Goal: Download file/media

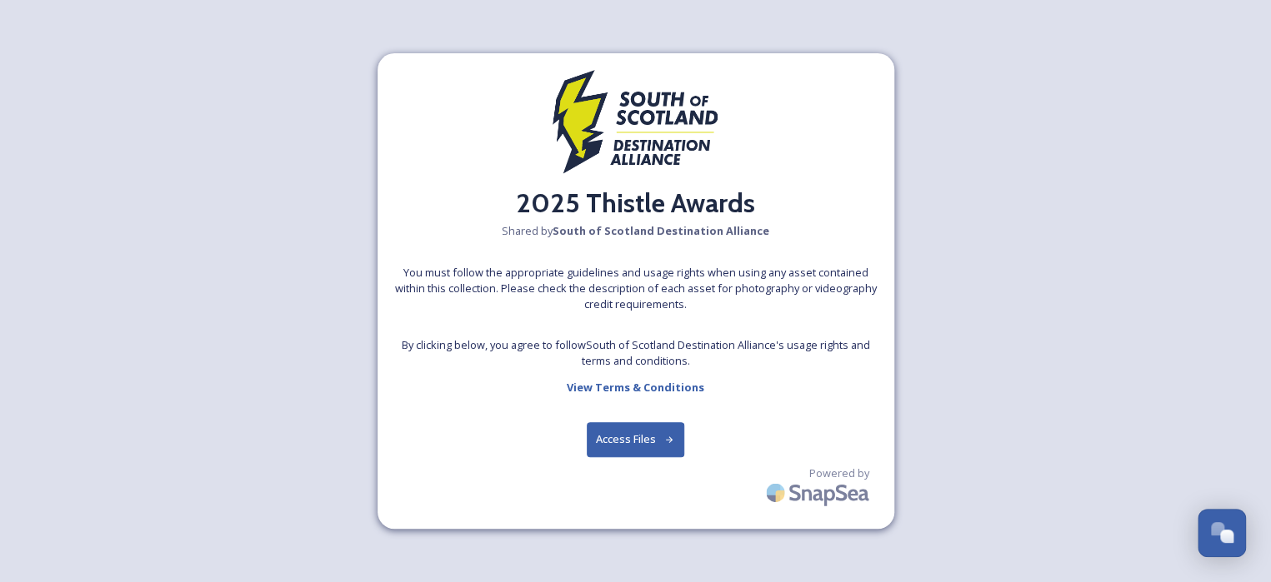
click at [654, 440] on button "Access Files" at bounding box center [635, 439] width 97 height 34
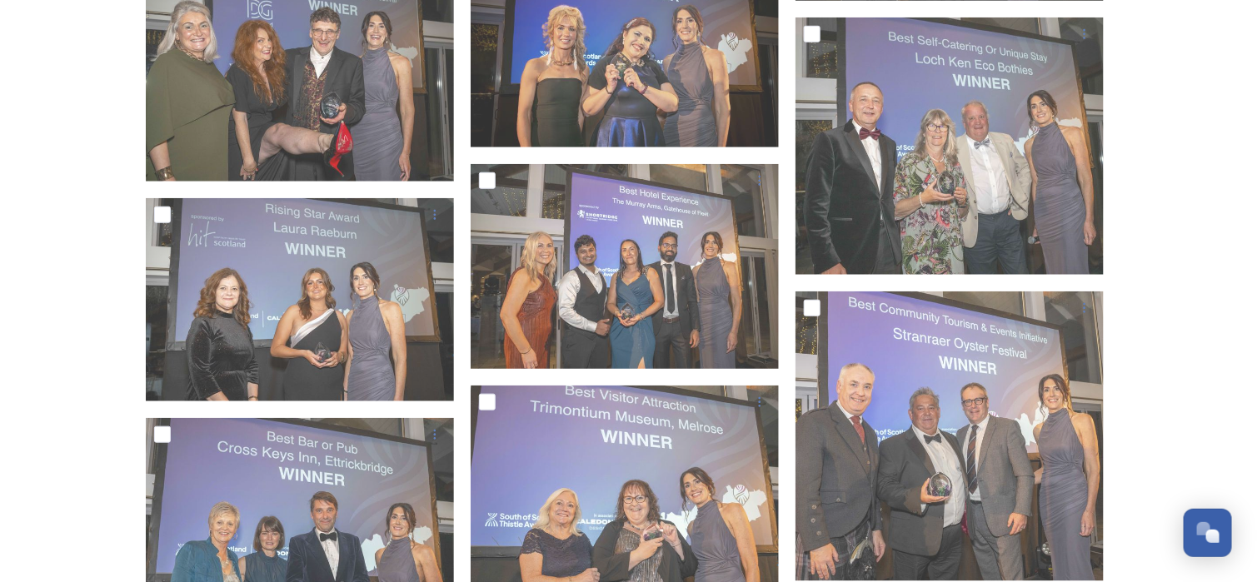
scroll to position [2750, 0]
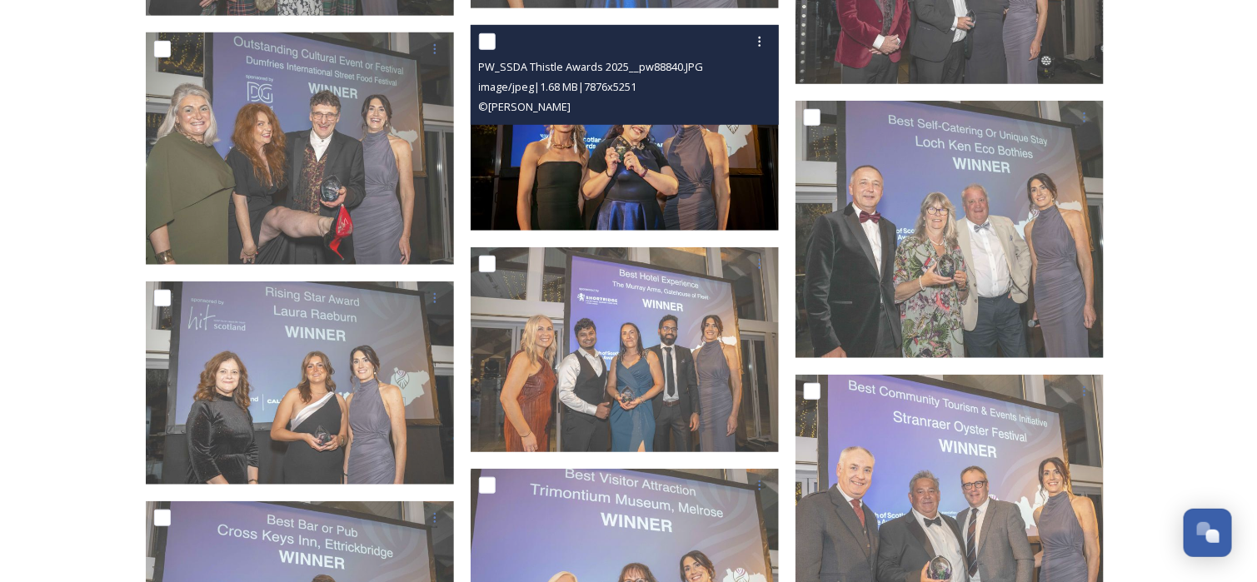
click at [676, 153] on img at bounding box center [625, 128] width 308 height 206
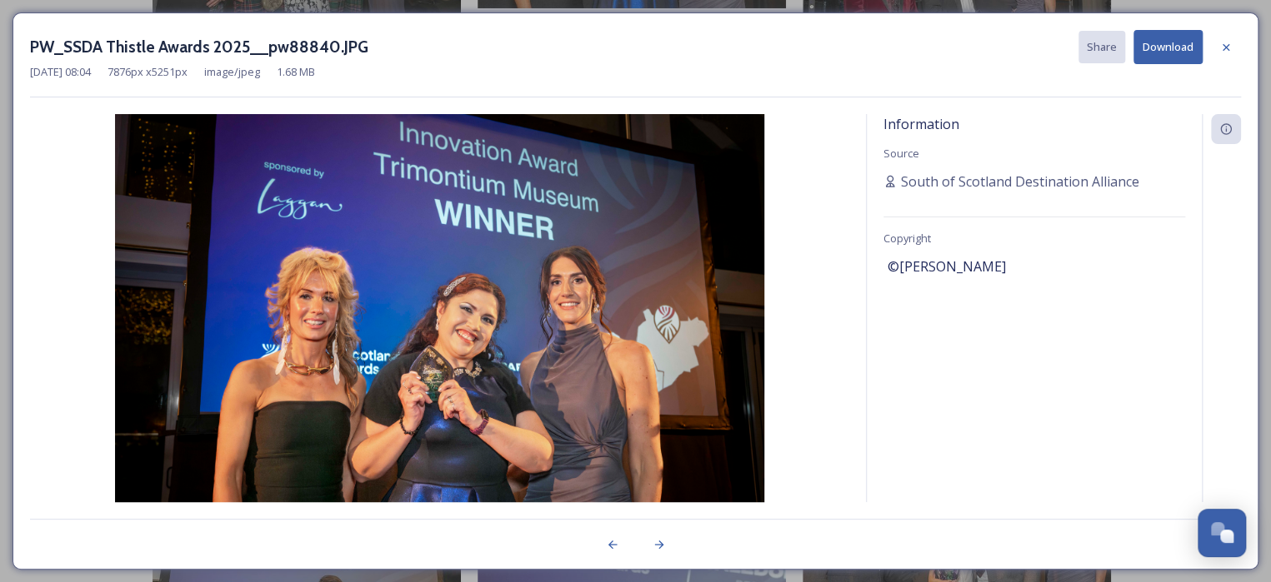
click at [1169, 50] on button "Download" at bounding box center [1167, 47] width 69 height 34
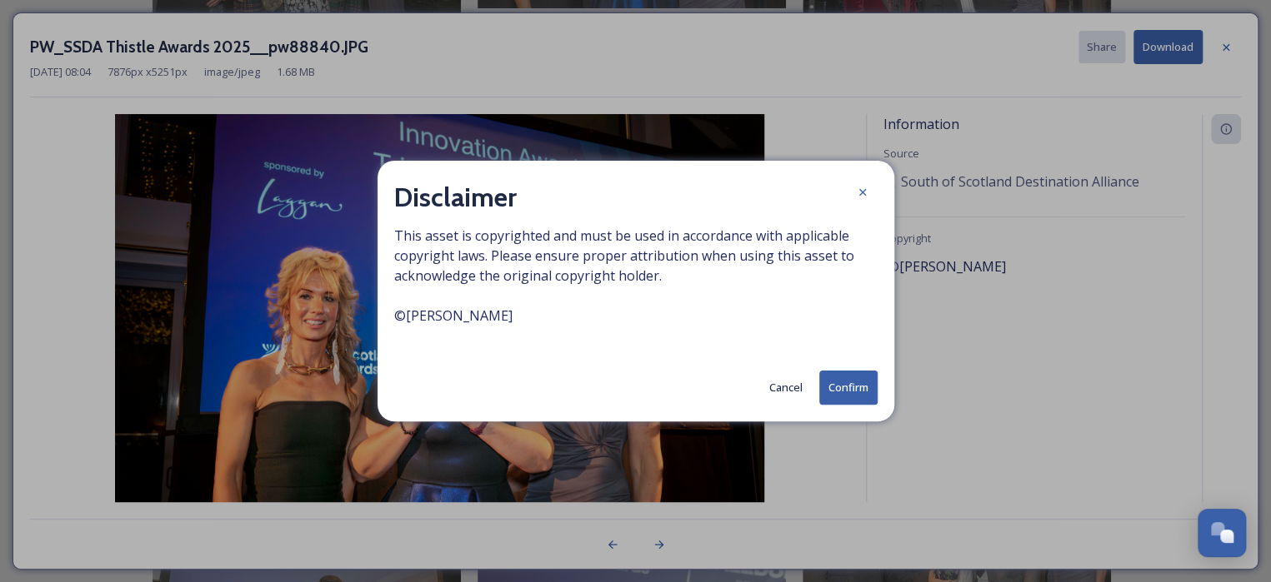
click at [849, 390] on button "Confirm" at bounding box center [848, 388] width 58 height 34
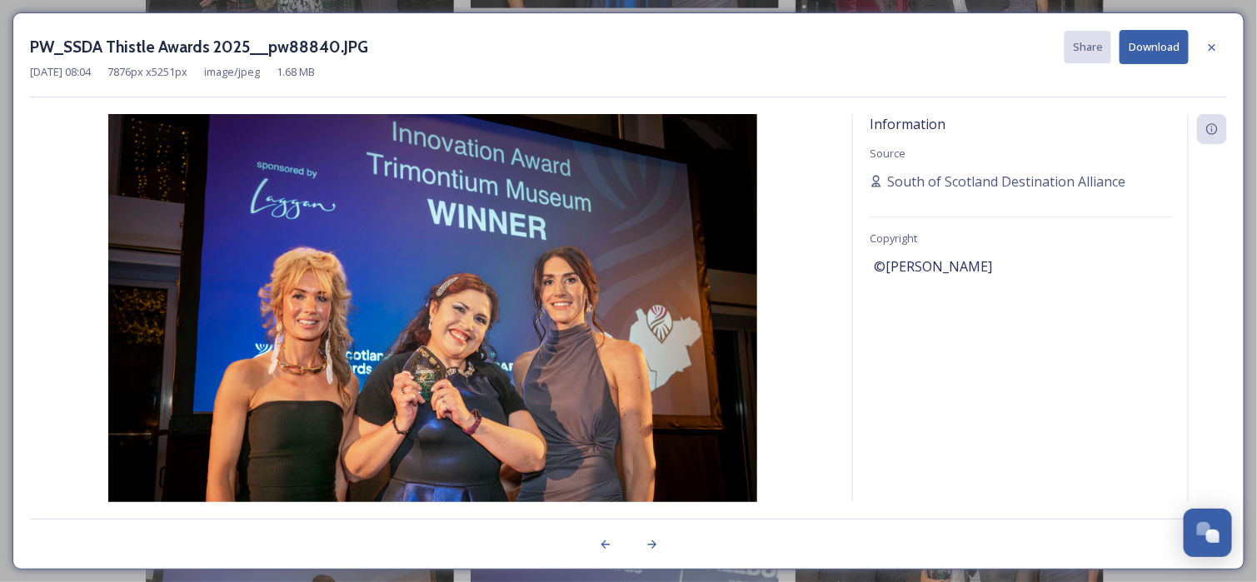
drag, startPoint x: 1213, startPoint y: 49, endPoint x: 1207, endPoint y: 56, distance: 8.9
click at [1213, 49] on icon at bounding box center [1212, 47] width 13 height 13
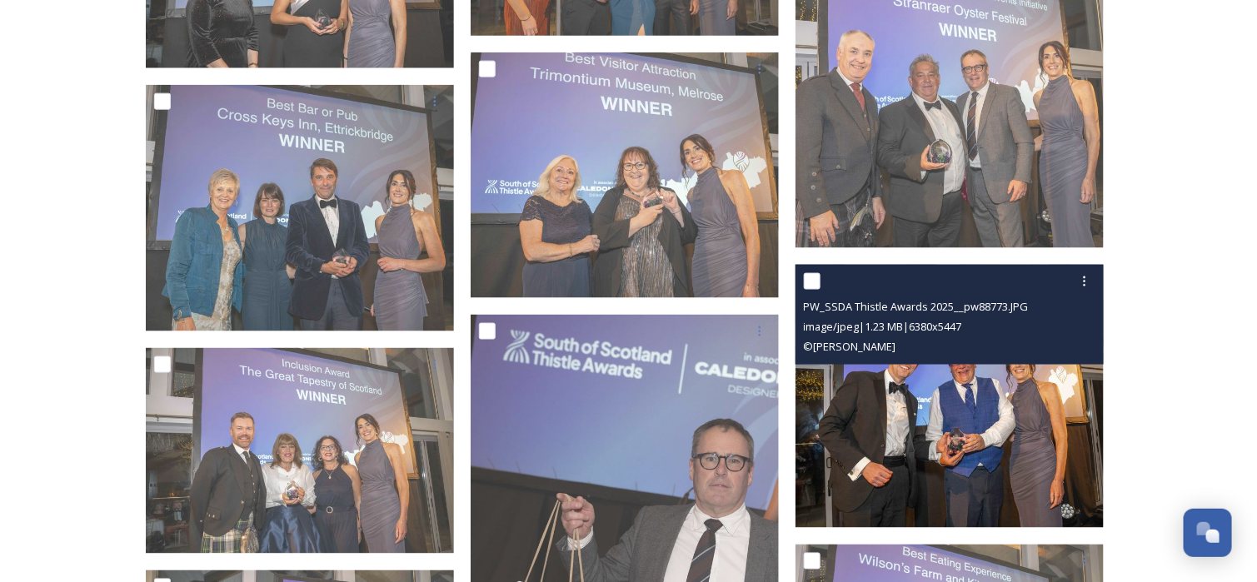
scroll to position [3250, 0]
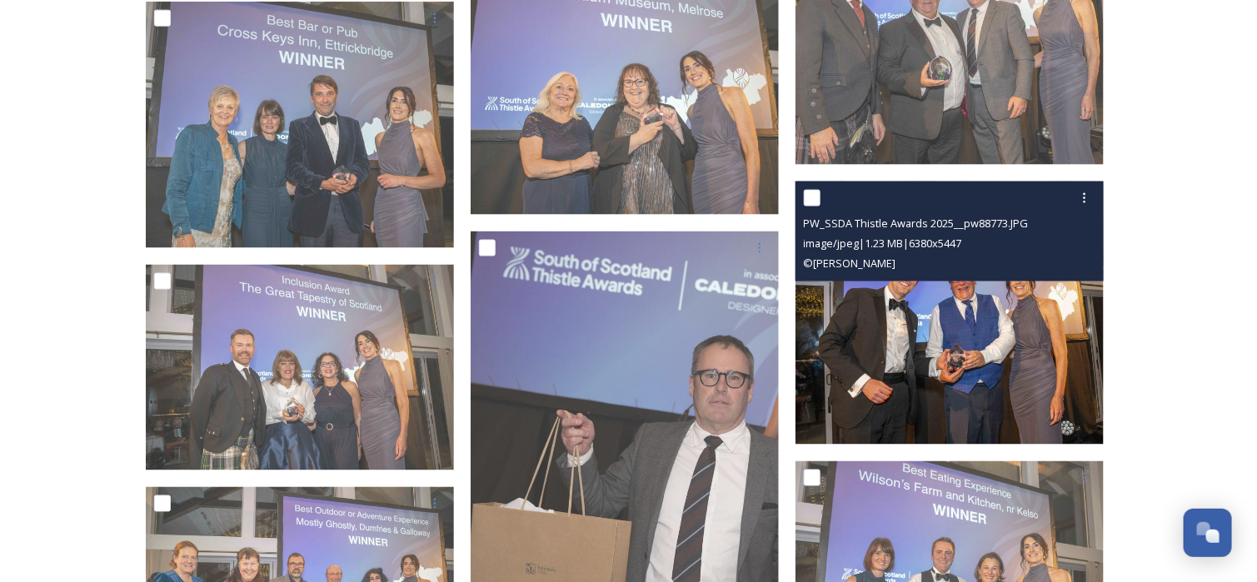
click at [1016, 347] on img at bounding box center [950, 313] width 308 height 263
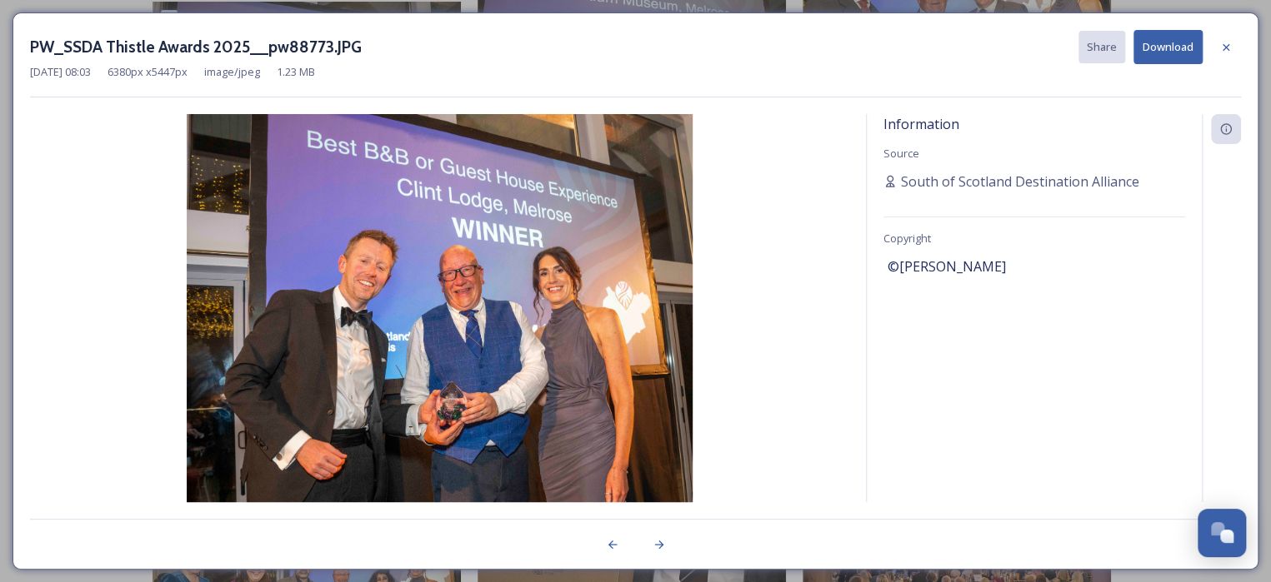
click at [1166, 46] on button "Download" at bounding box center [1167, 47] width 69 height 34
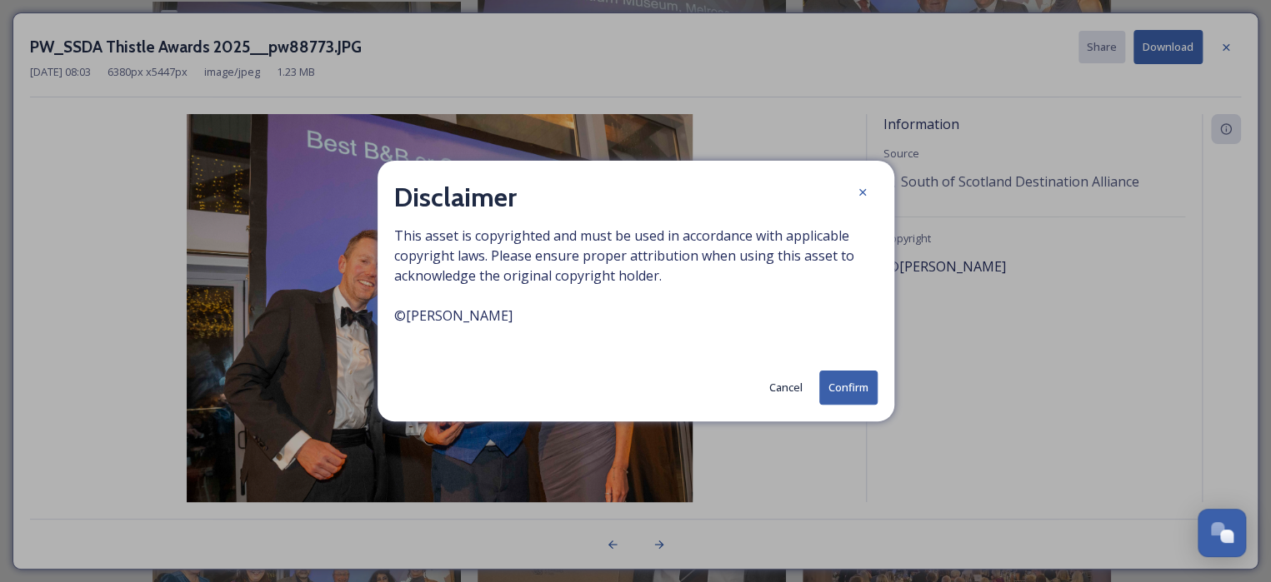
click at [844, 379] on button "Confirm" at bounding box center [848, 388] width 58 height 34
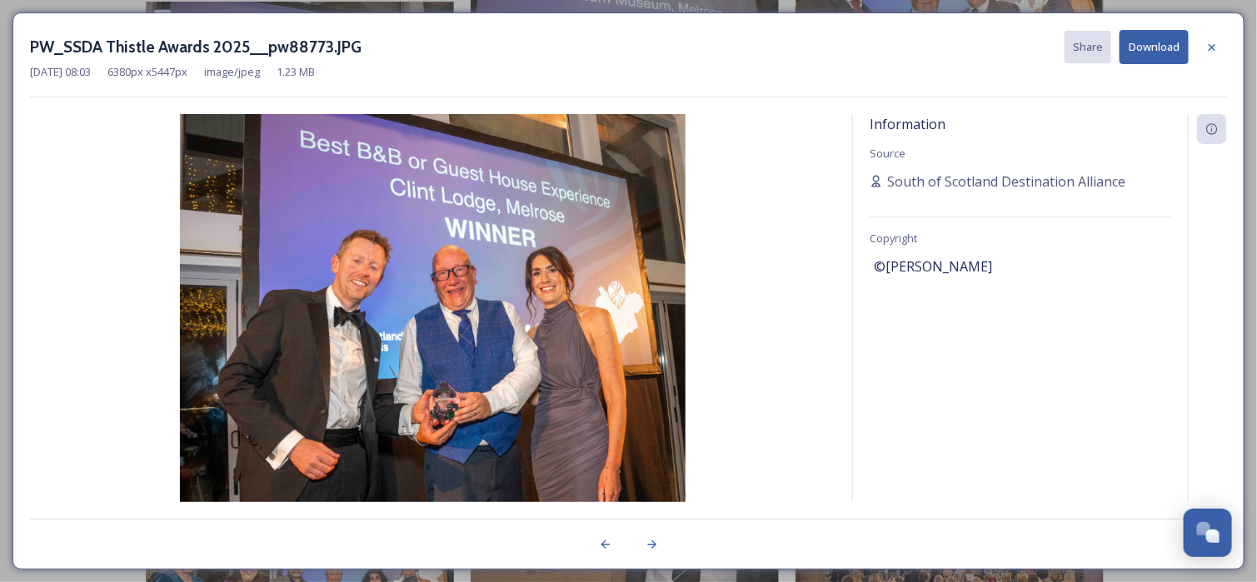
scroll to position [3333, 0]
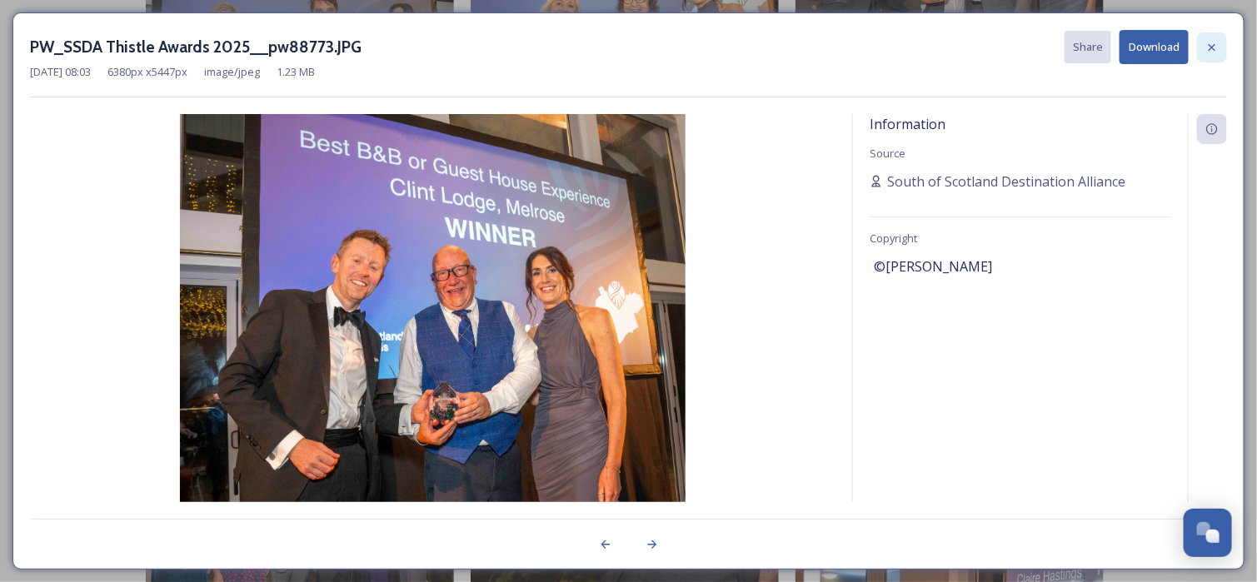
click at [1214, 46] on icon at bounding box center [1212, 47] width 13 height 13
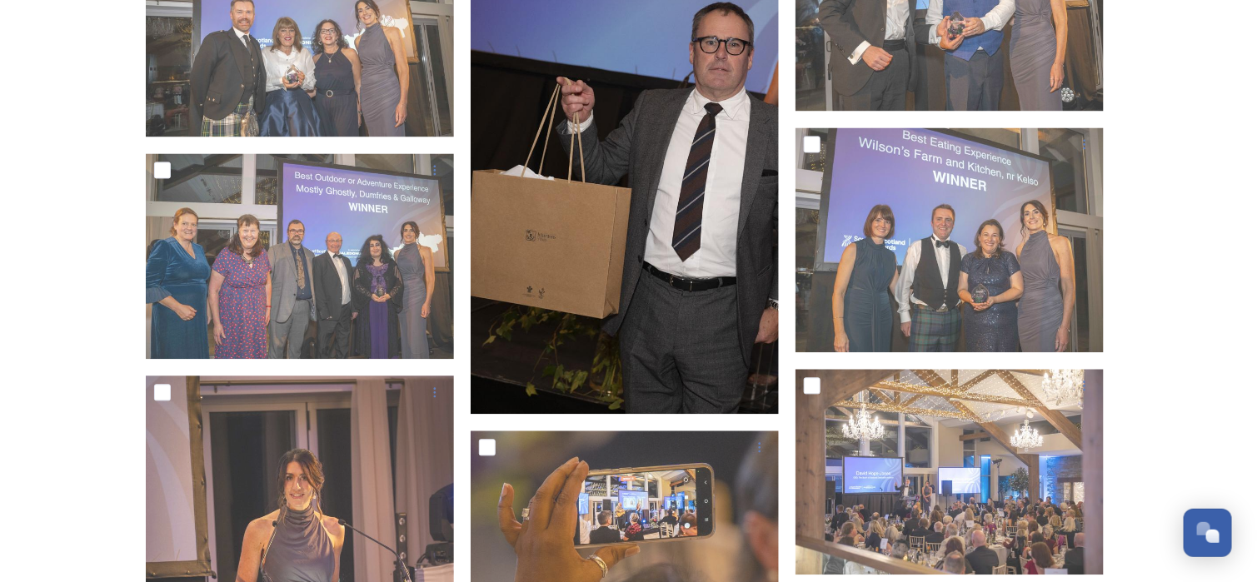
scroll to position [3500, 0]
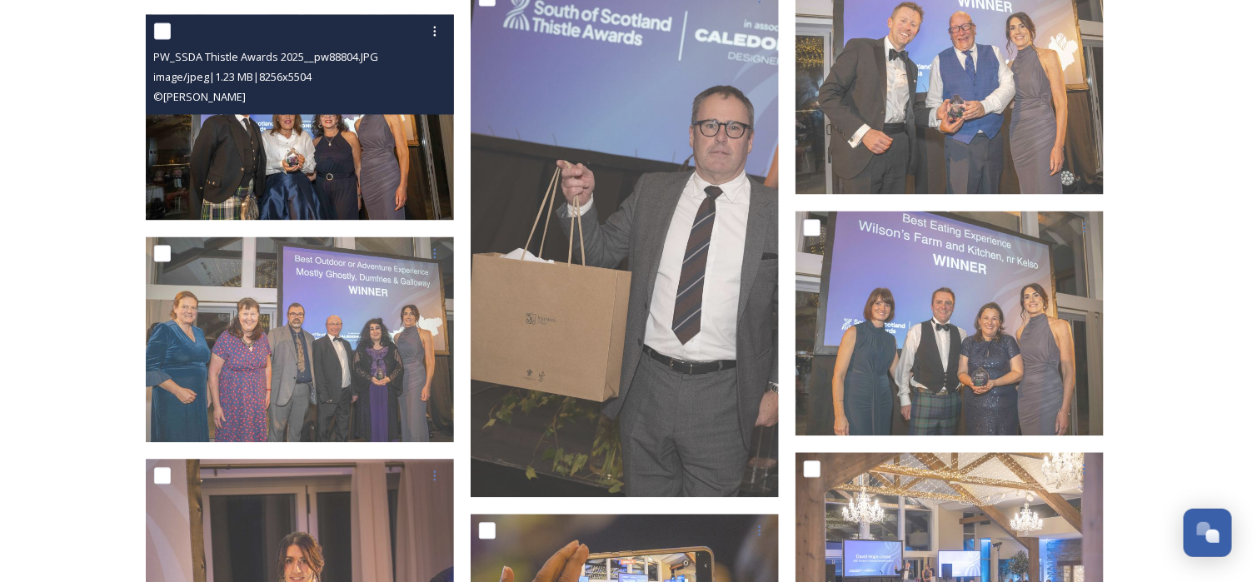
click at [343, 150] on img at bounding box center [300, 118] width 308 height 206
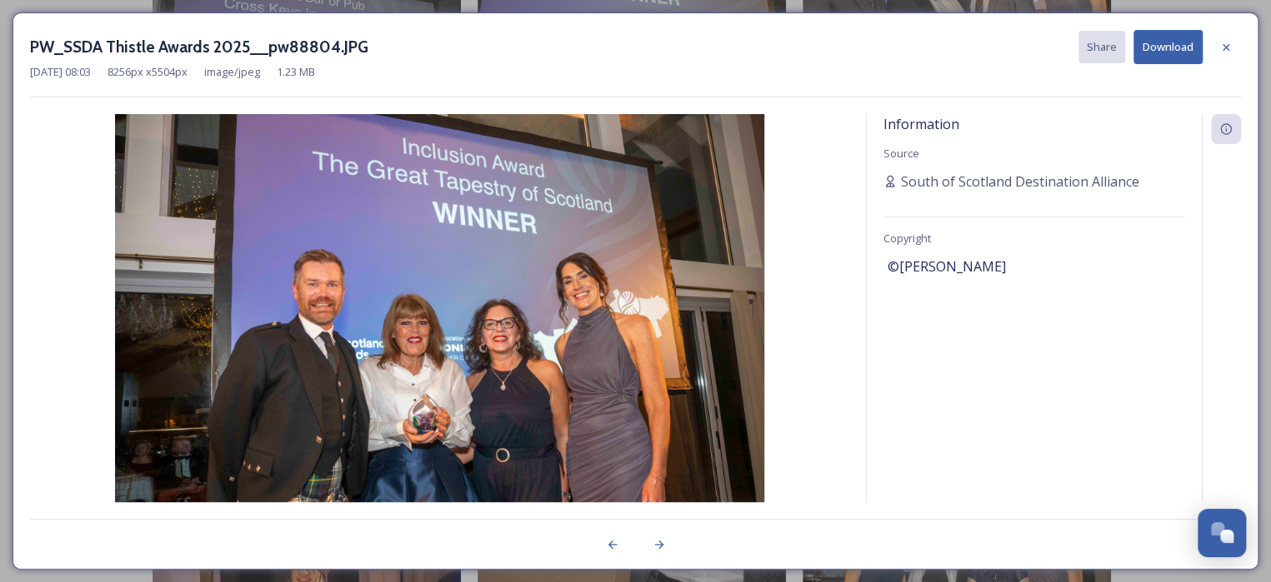
click at [1163, 52] on button "Download" at bounding box center [1167, 47] width 69 height 34
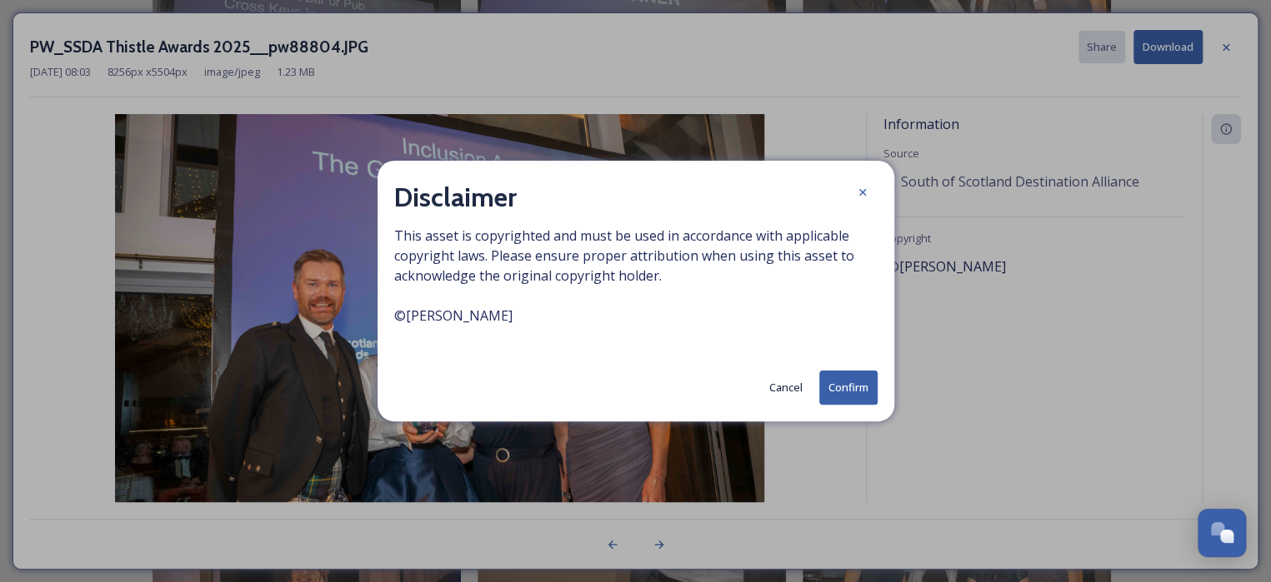
click at [849, 397] on button "Confirm" at bounding box center [848, 388] width 58 height 34
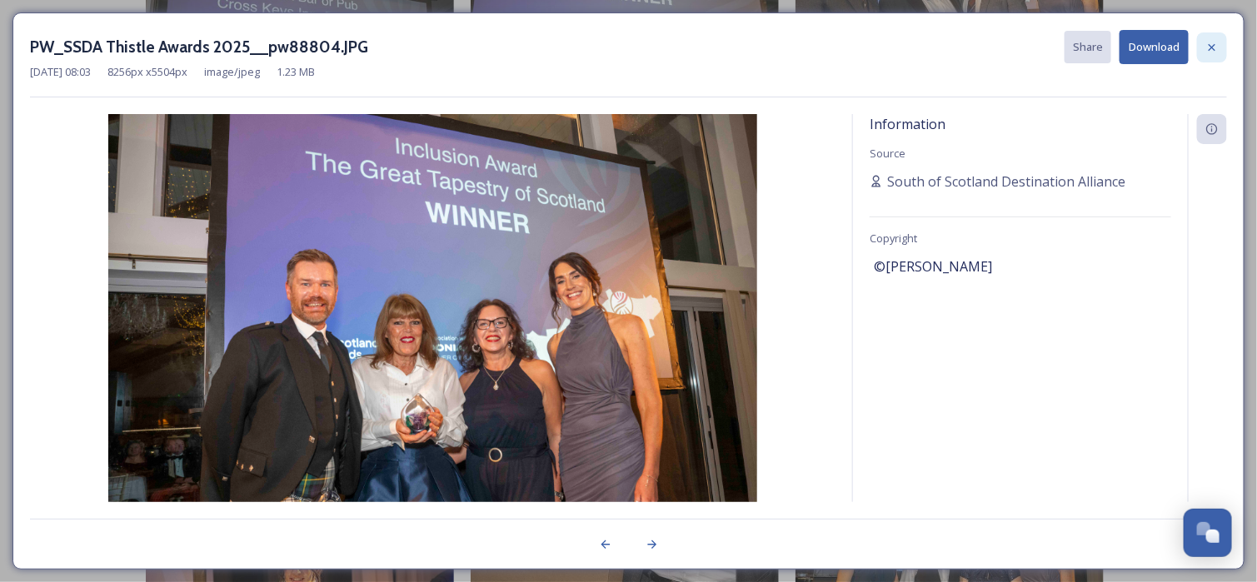
click at [1218, 37] on div at bounding box center [1212, 47] width 30 height 30
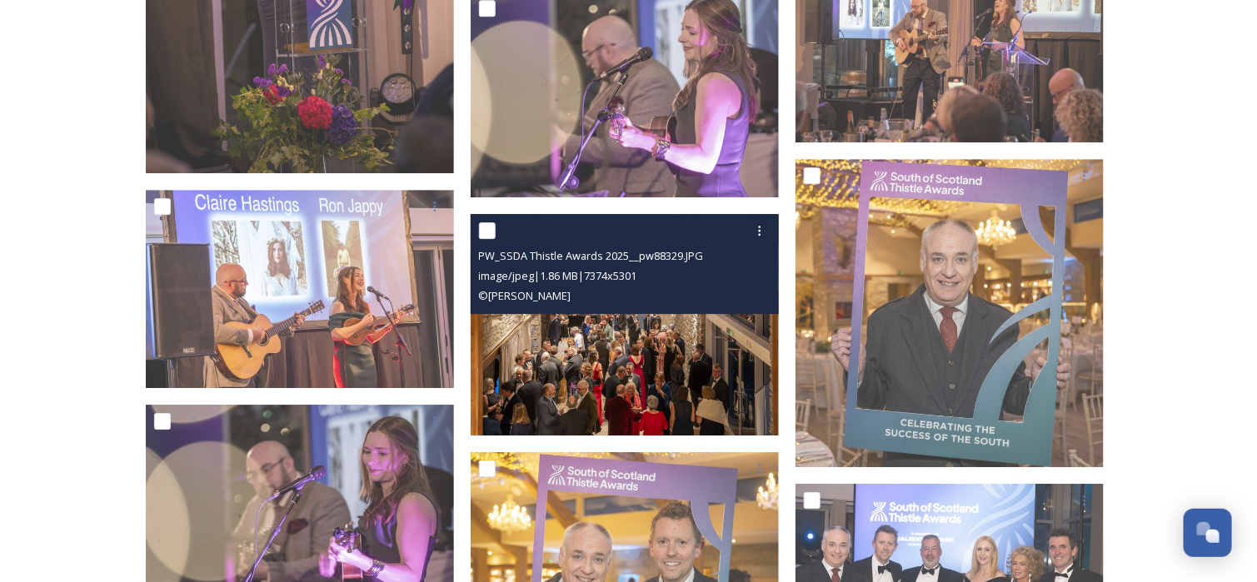
scroll to position [4361, 0]
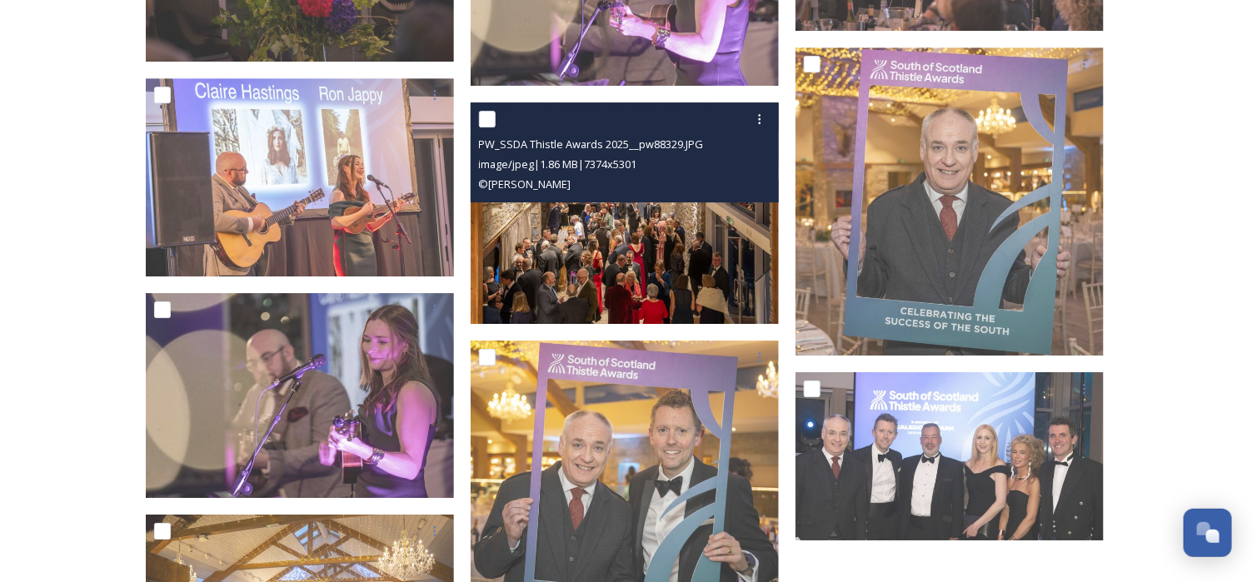
click at [587, 216] on img at bounding box center [625, 213] width 308 height 222
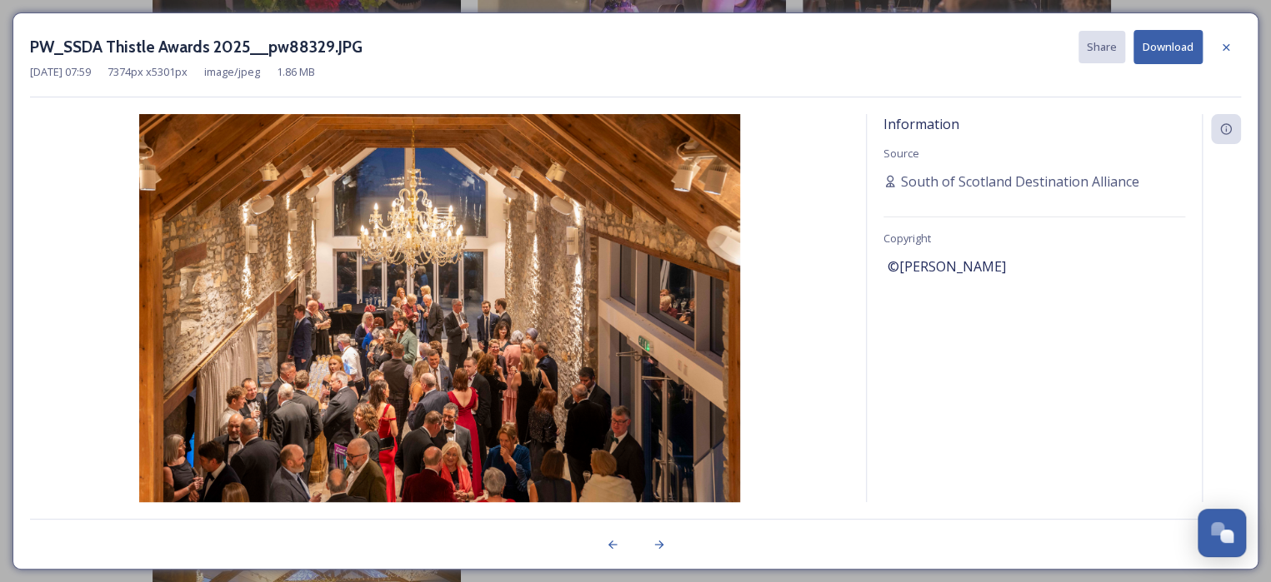
click at [1167, 49] on button "Download" at bounding box center [1167, 47] width 69 height 34
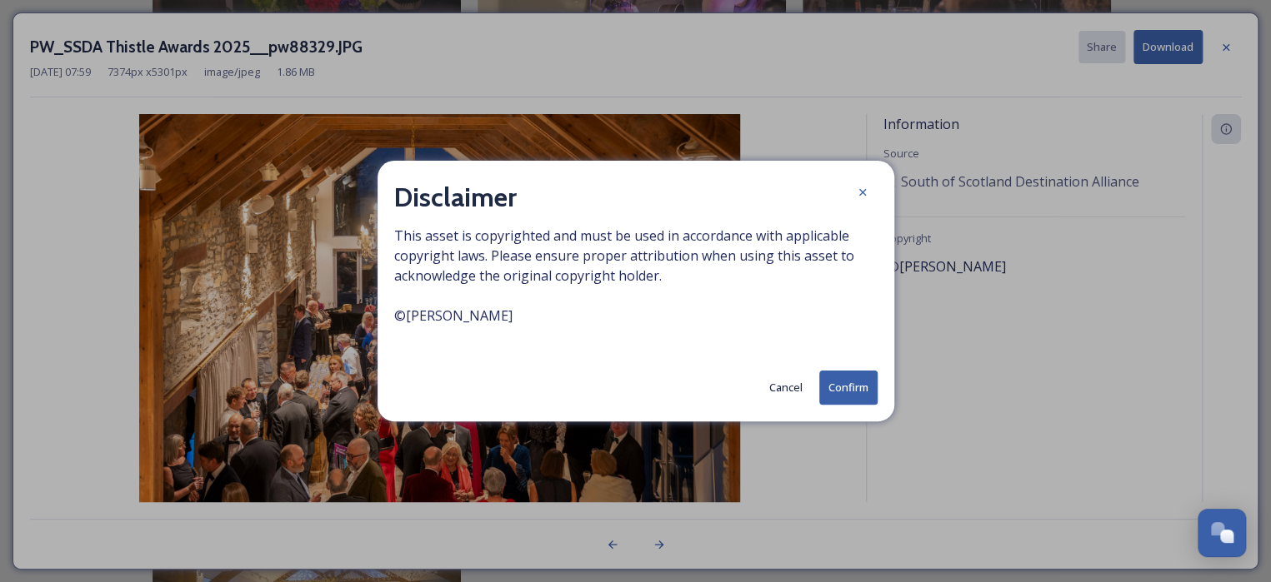
click at [852, 382] on button "Confirm" at bounding box center [848, 388] width 58 height 34
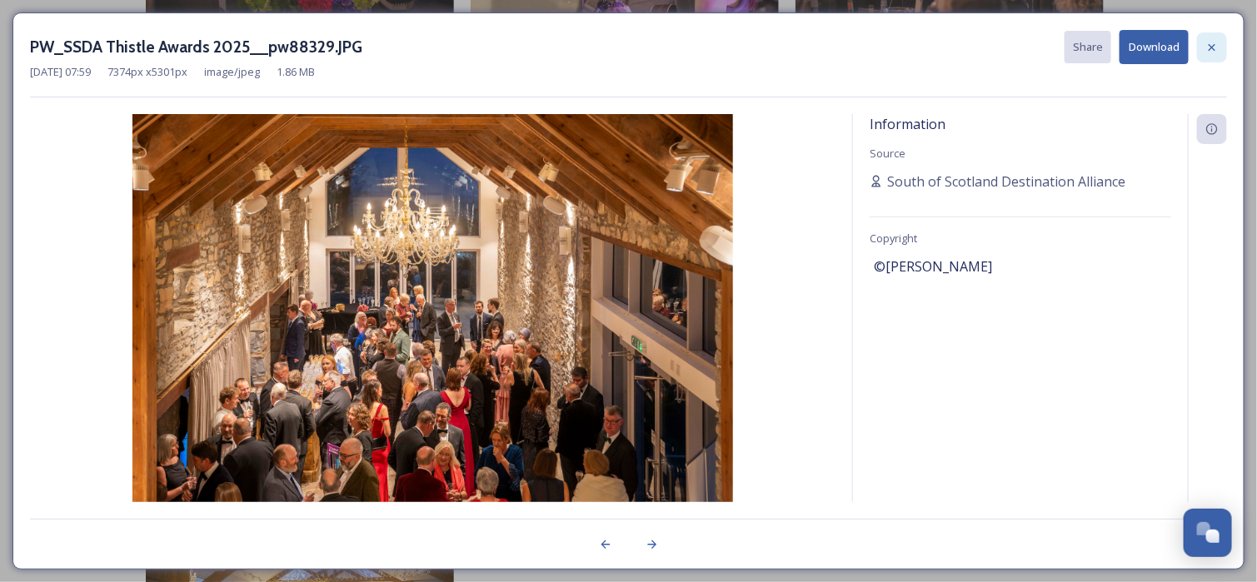
click at [1221, 46] on div at bounding box center [1212, 47] width 30 height 30
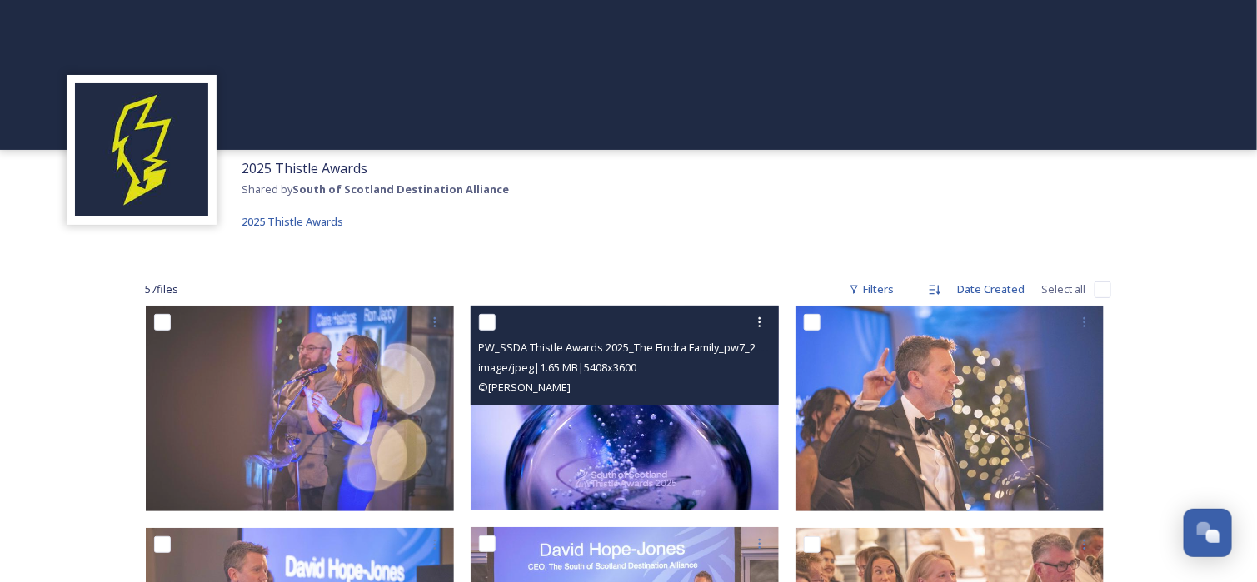
click at [644, 423] on img at bounding box center [625, 408] width 308 height 205
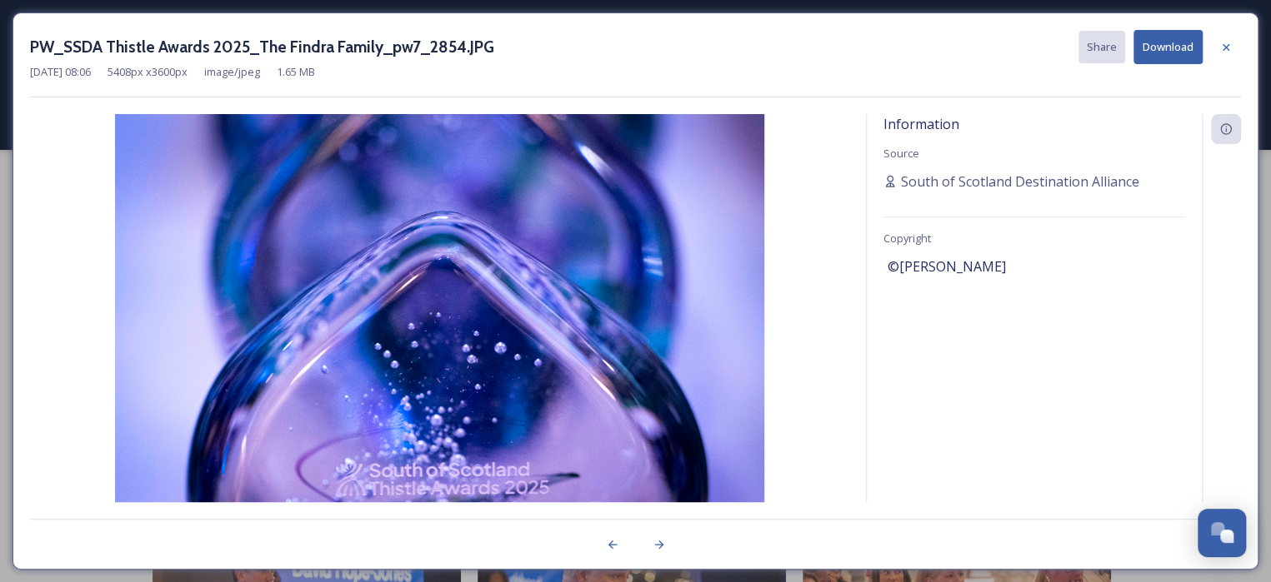
click at [1179, 51] on button "Download" at bounding box center [1167, 47] width 69 height 34
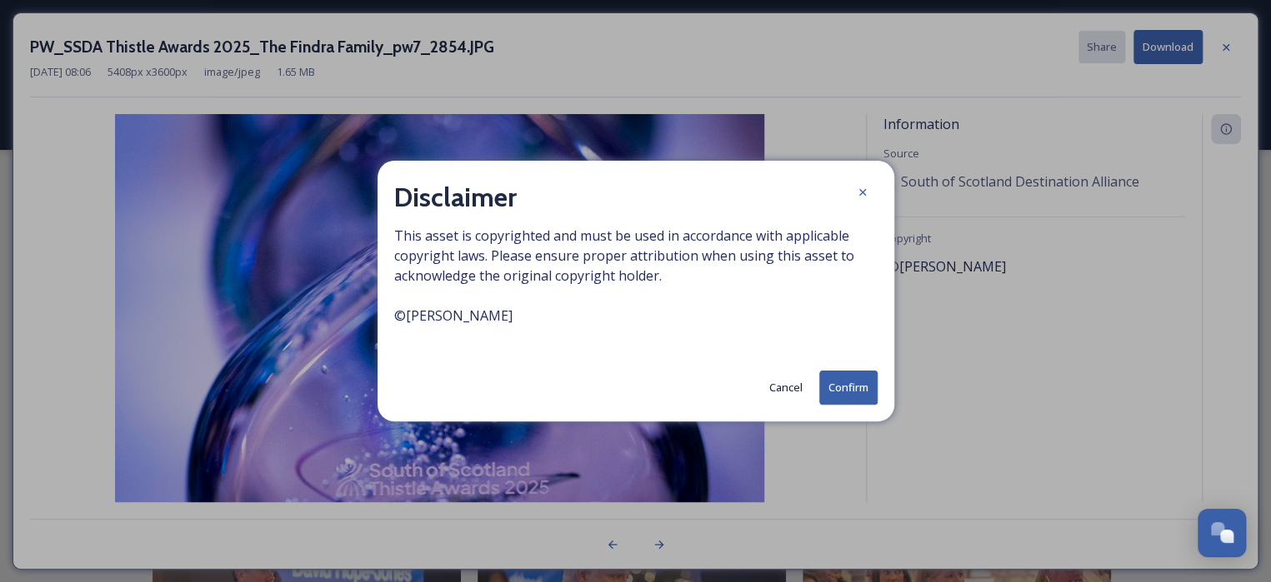
click at [846, 389] on button "Confirm" at bounding box center [848, 388] width 58 height 34
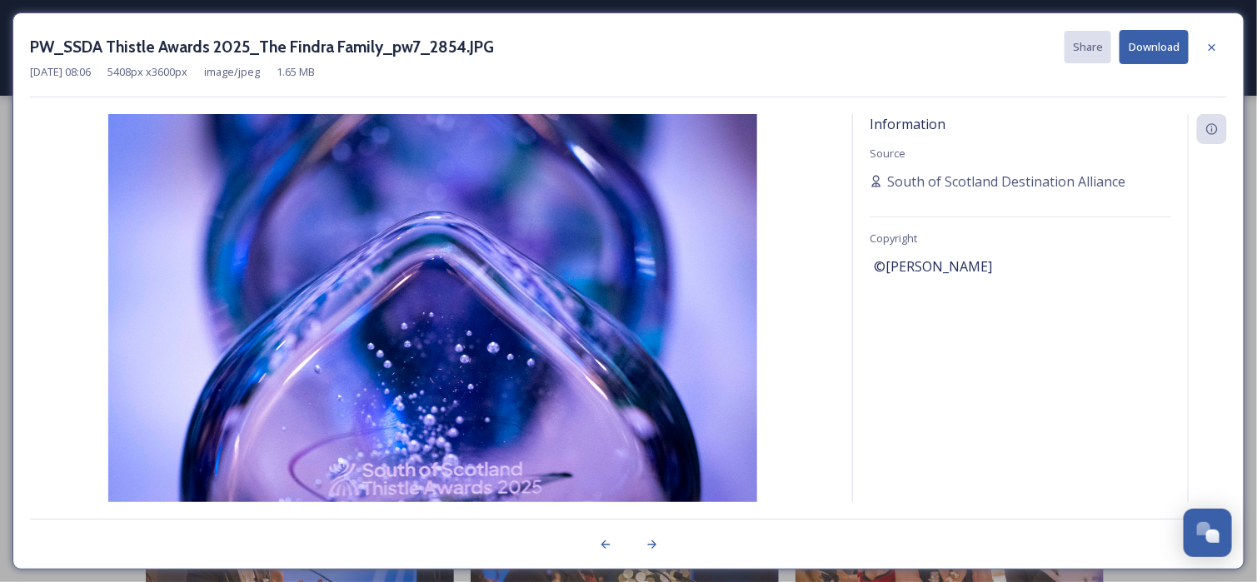
scroll to position [83, 0]
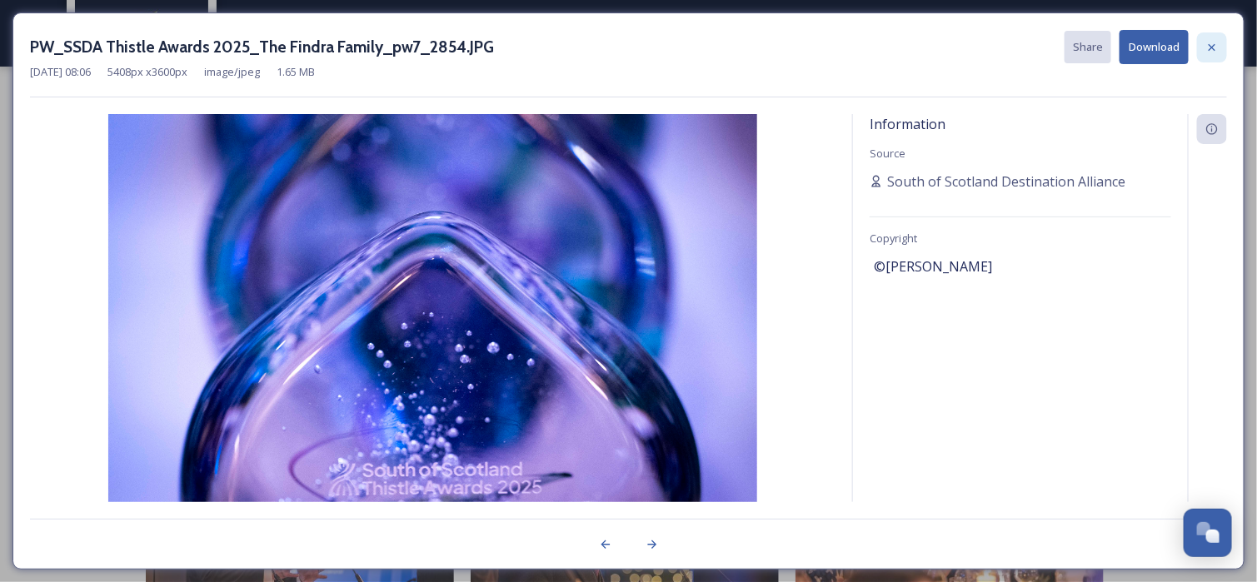
click at [1215, 48] on icon at bounding box center [1212, 46] width 7 height 7
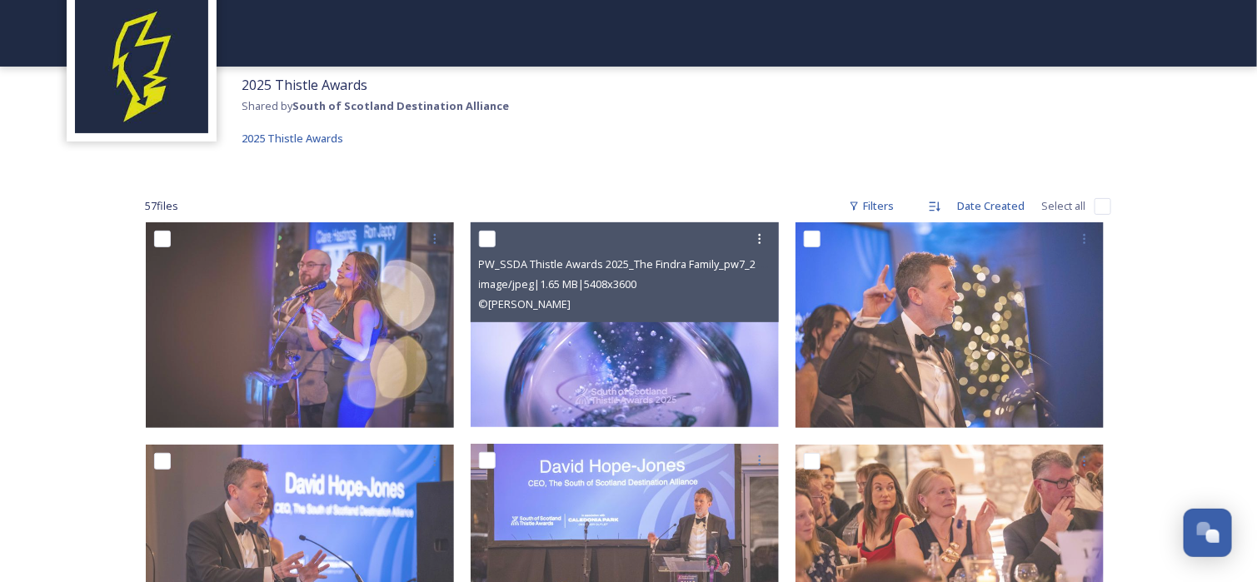
click at [606, 150] on div "2025 Thistle Awards Shared by South of Scotland Destination Alliance 2025 Thist…" at bounding box center [628, 112] width 1257 height 90
